Goal: Communication & Community: Answer question/provide support

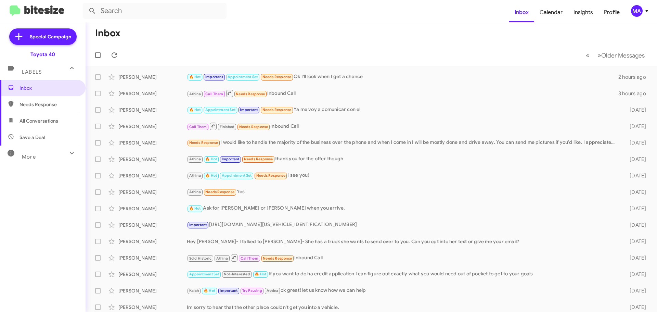
drag, startPoint x: 49, startPoint y: 117, endPoint x: 50, endPoint y: 123, distance: 5.8
click at [49, 117] on span "All Conversations" at bounding box center [43, 121] width 86 height 16
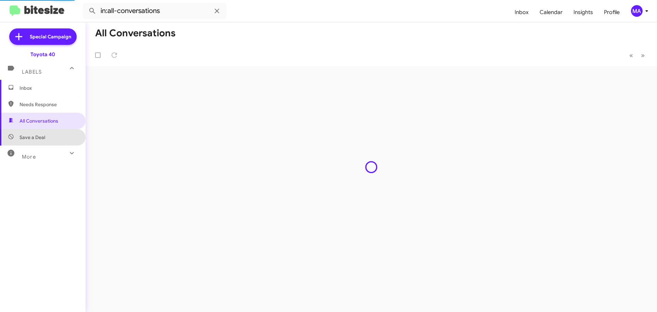
click at [50, 140] on span "Save a Deal" at bounding box center [43, 137] width 86 height 16
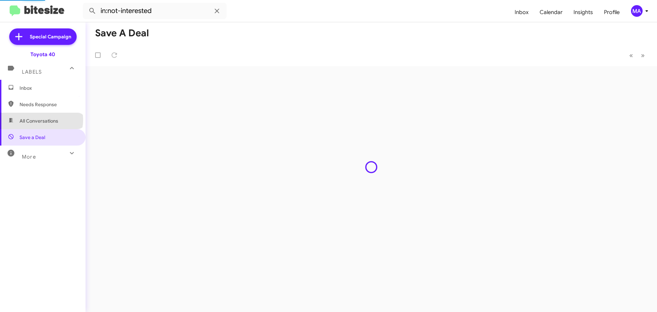
click at [41, 120] on span "All Conversations" at bounding box center [38, 120] width 39 height 7
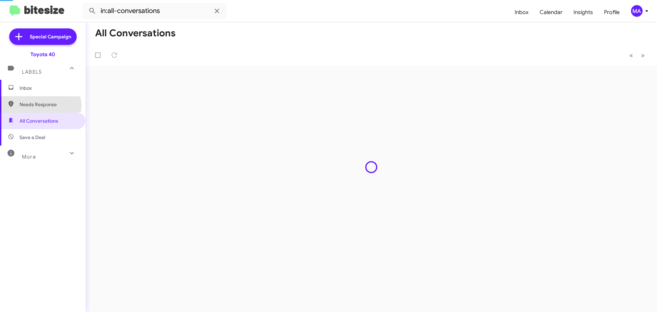
click at [38, 106] on span "Needs Response" at bounding box center [48, 104] width 58 height 7
type input "in:needs-response"
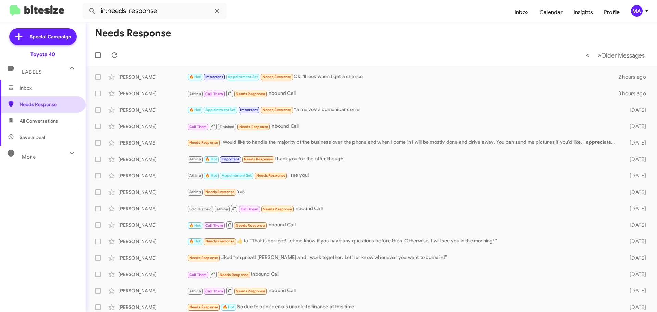
click at [29, 103] on span "Needs Response" at bounding box center [48, 104] width 58 height 7
click at [29, 92] on span "Inbox" at bounding box center [43, 88] width 86 height 16
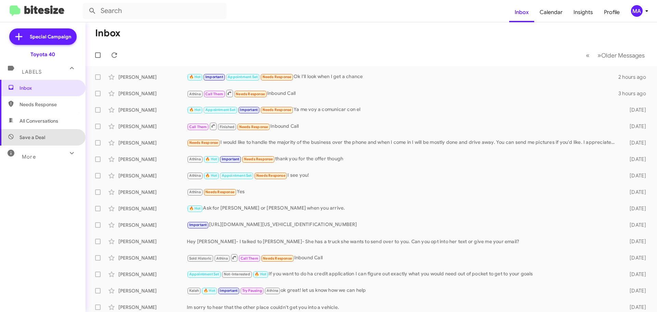
click at [43, 136] on span "Save a Deal" at bounding box center [32, 137] width 26 height 7
type input "in:not-interested"
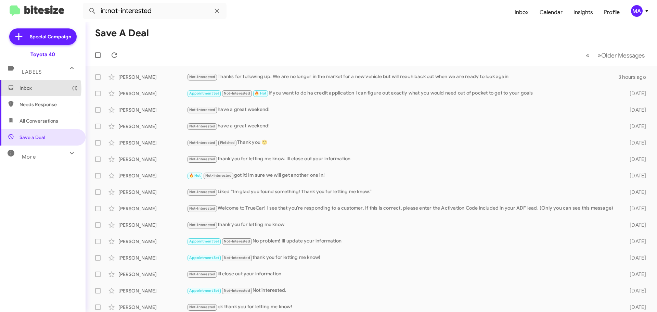
click at [40, 89] on span "Inbox (1)" at bounding box center [48, 87] width 58 height 7
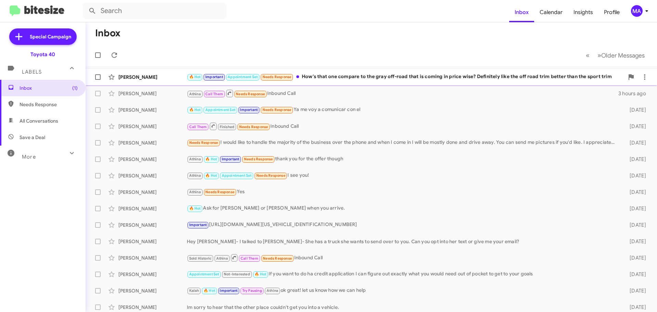
click at [353, 76] on div "🔥 Hot Important Appointment Set Needs Response How's that one compare to the gr…" at bounding box center [405, 77] width 437 height 8
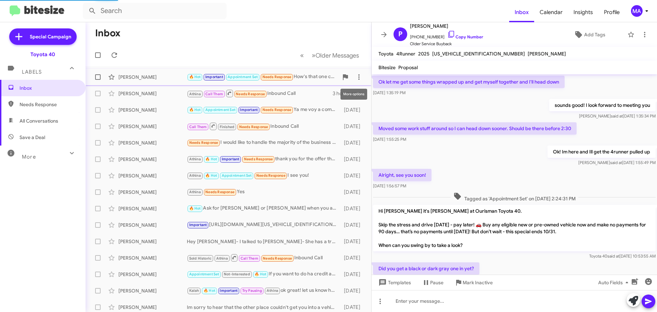
scroll to position [337, 0]
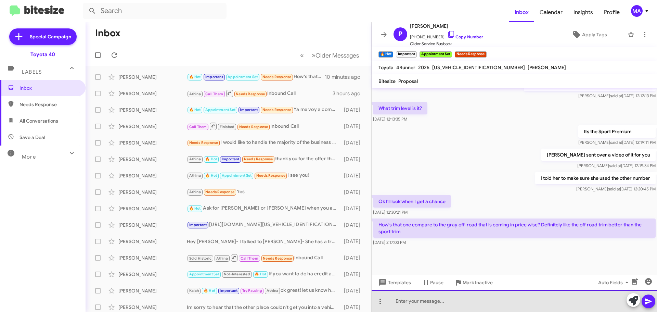
click at [415, 300] on div at bounding box center [514, 301] width 285 height 22
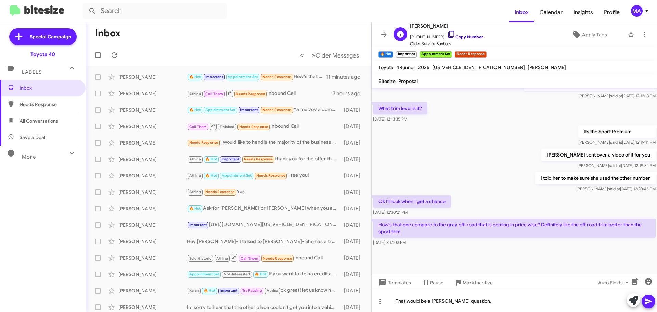
click at [448, 36] on icon at bounding box center [451, 34] width 6 height 7
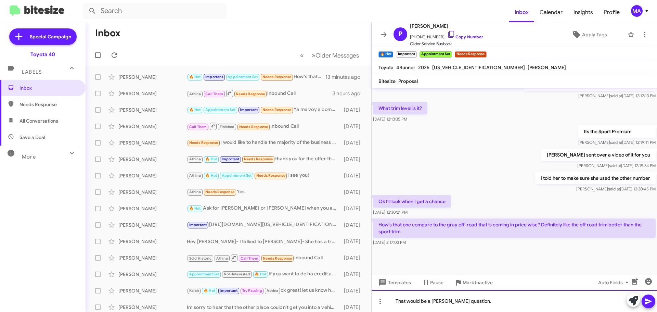
click at [477, 304] on div "That would be a [PERSON_NAME] question." at bounding box center [514, 301] width 285 height 22
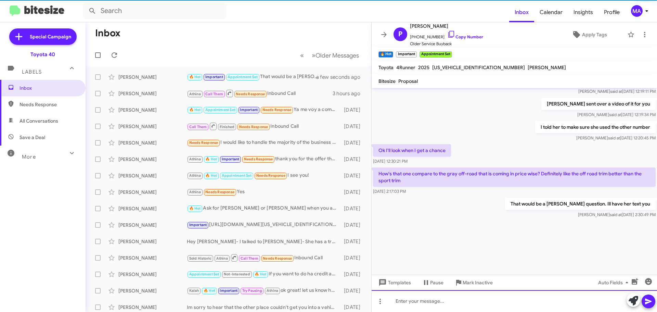
scroll to position [1432, 0]
